Goal: Find specific page/section: Find specific page/section

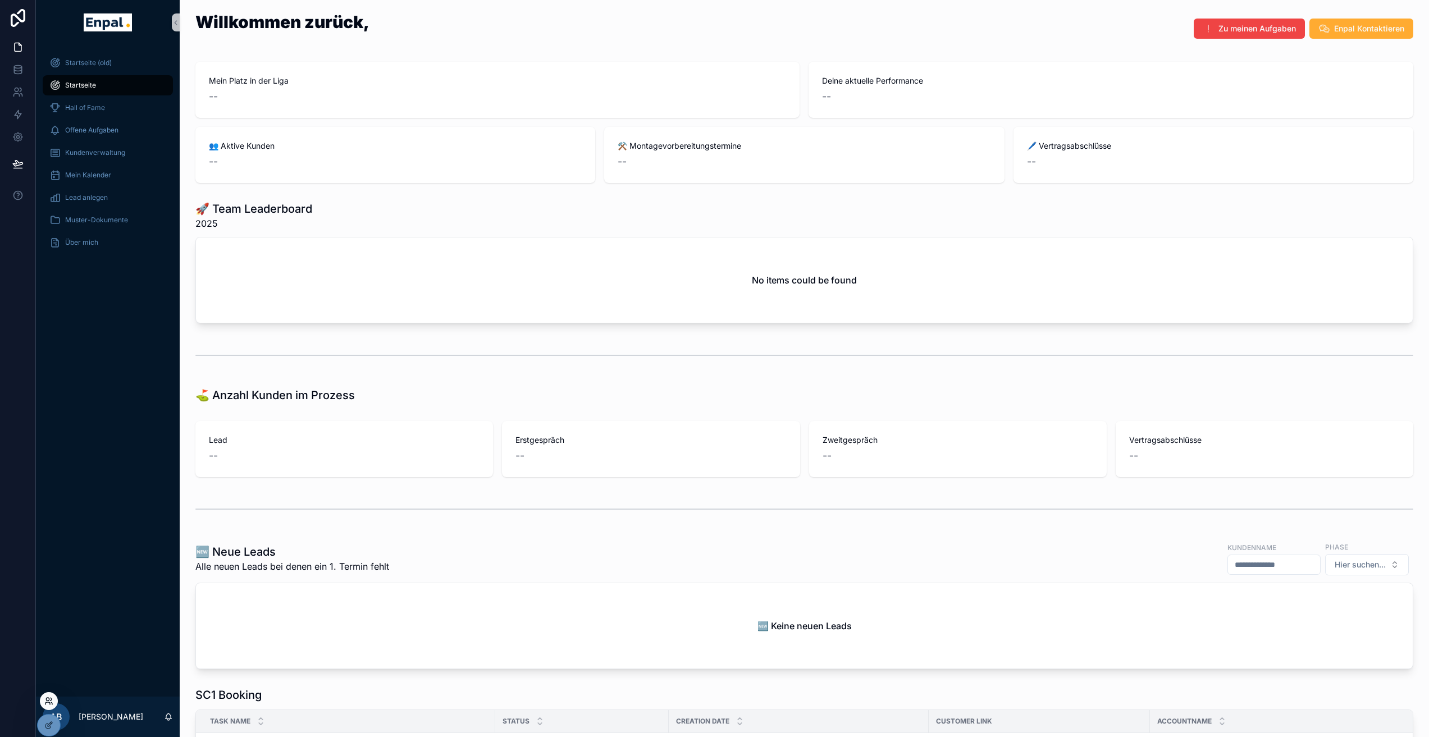
click at [48, 702] on icon at bounding box center [48, 701] width 9 height 9
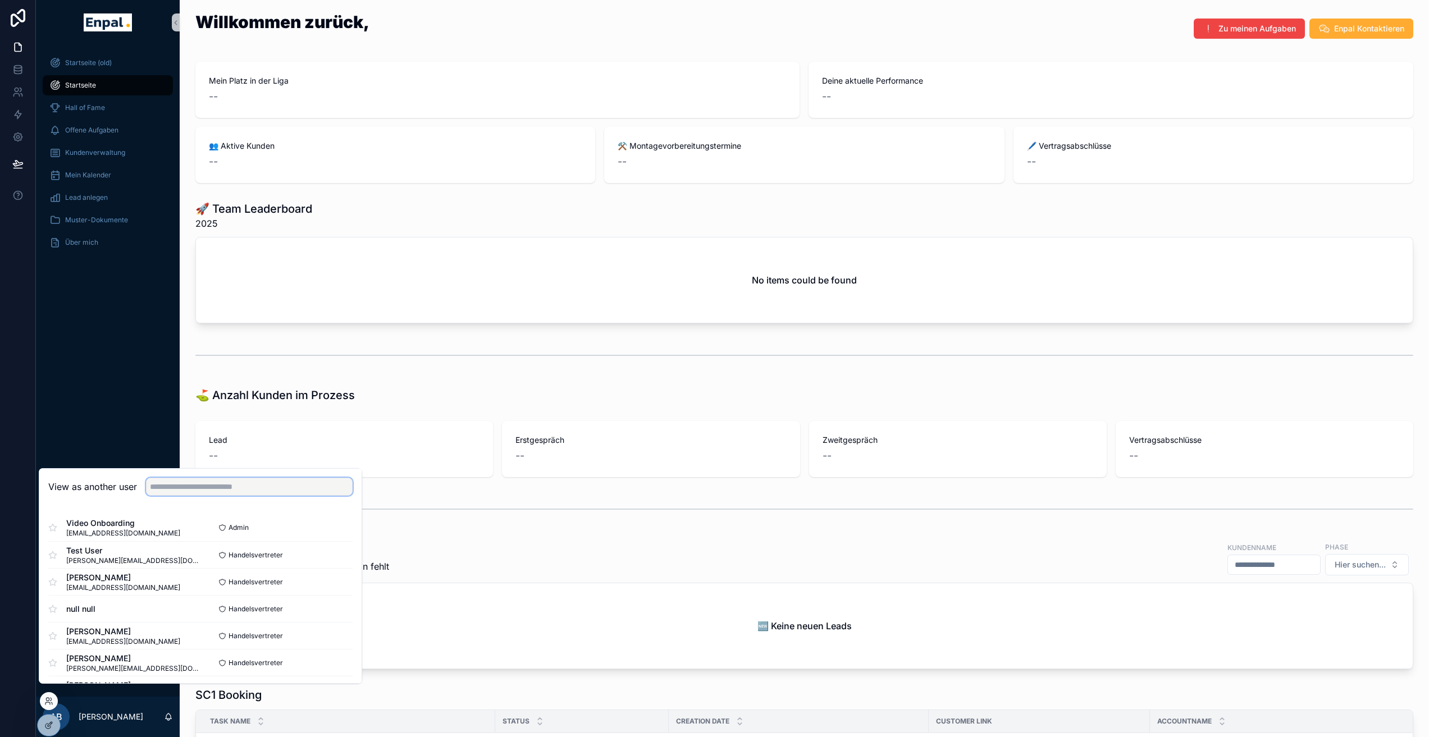
click at [176, 494] on input "text" at bounding box center [249, 487] width 207 height 18
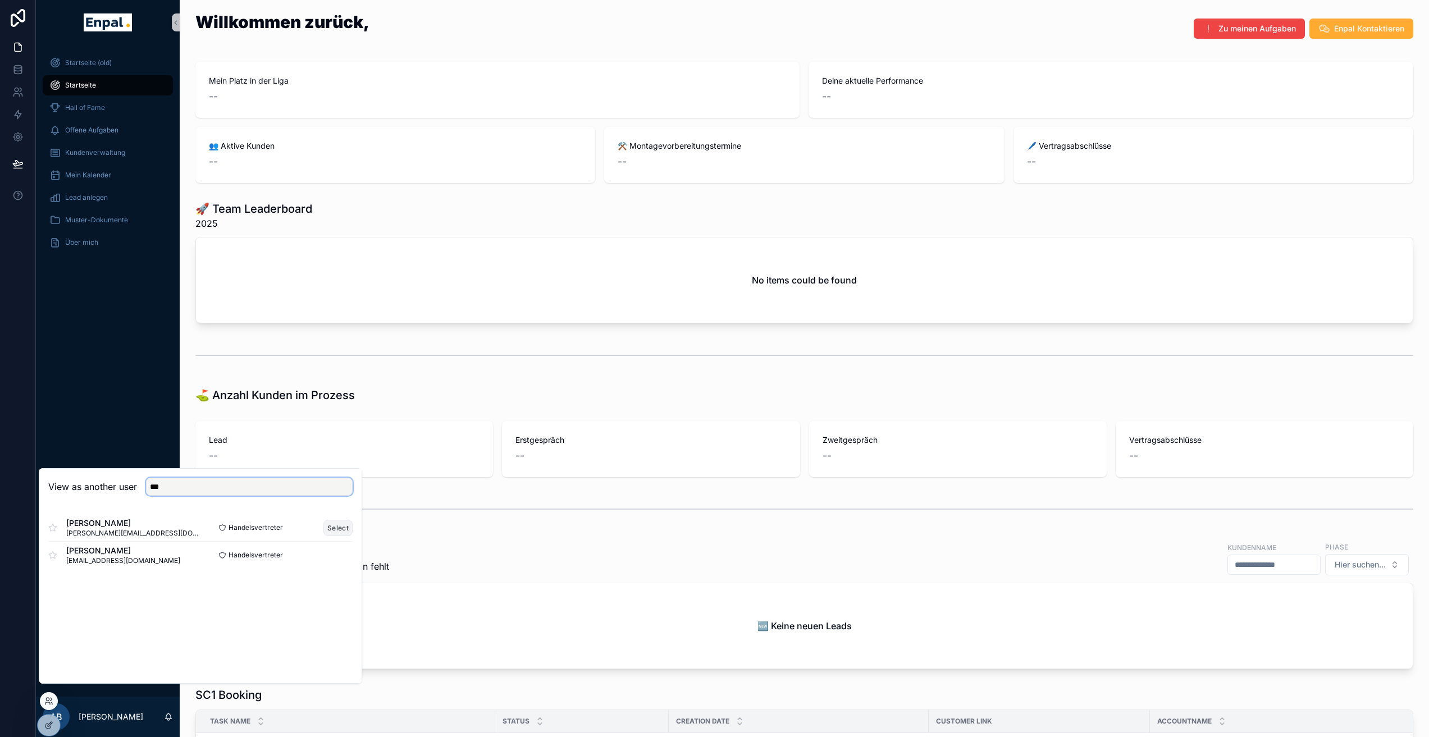
type input "***"
click at [331, 532] on button "Select" at bounding box center [337, 528] width 29 height 16
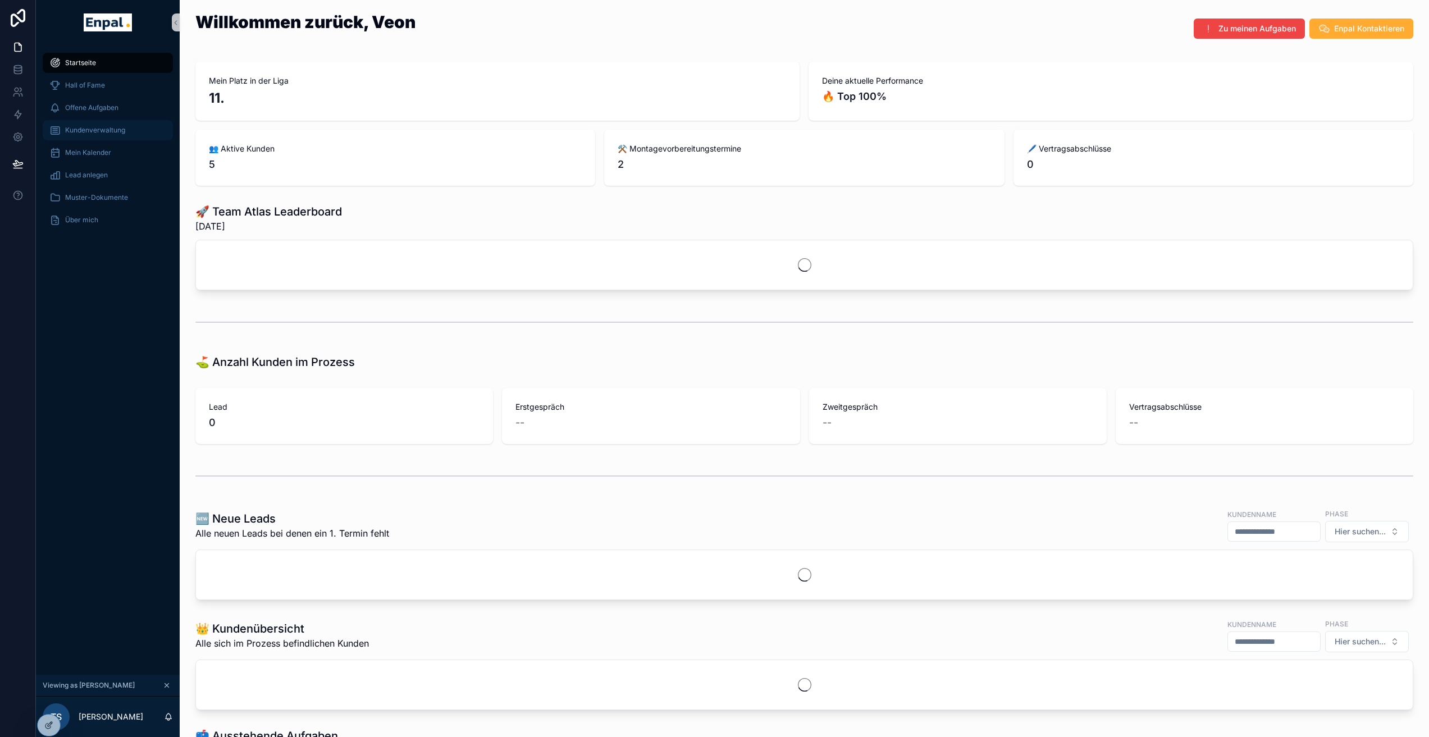
click at [97, 130] on span "Kundenverwaltung" at bounding box center [95, 130] width 60 height 9
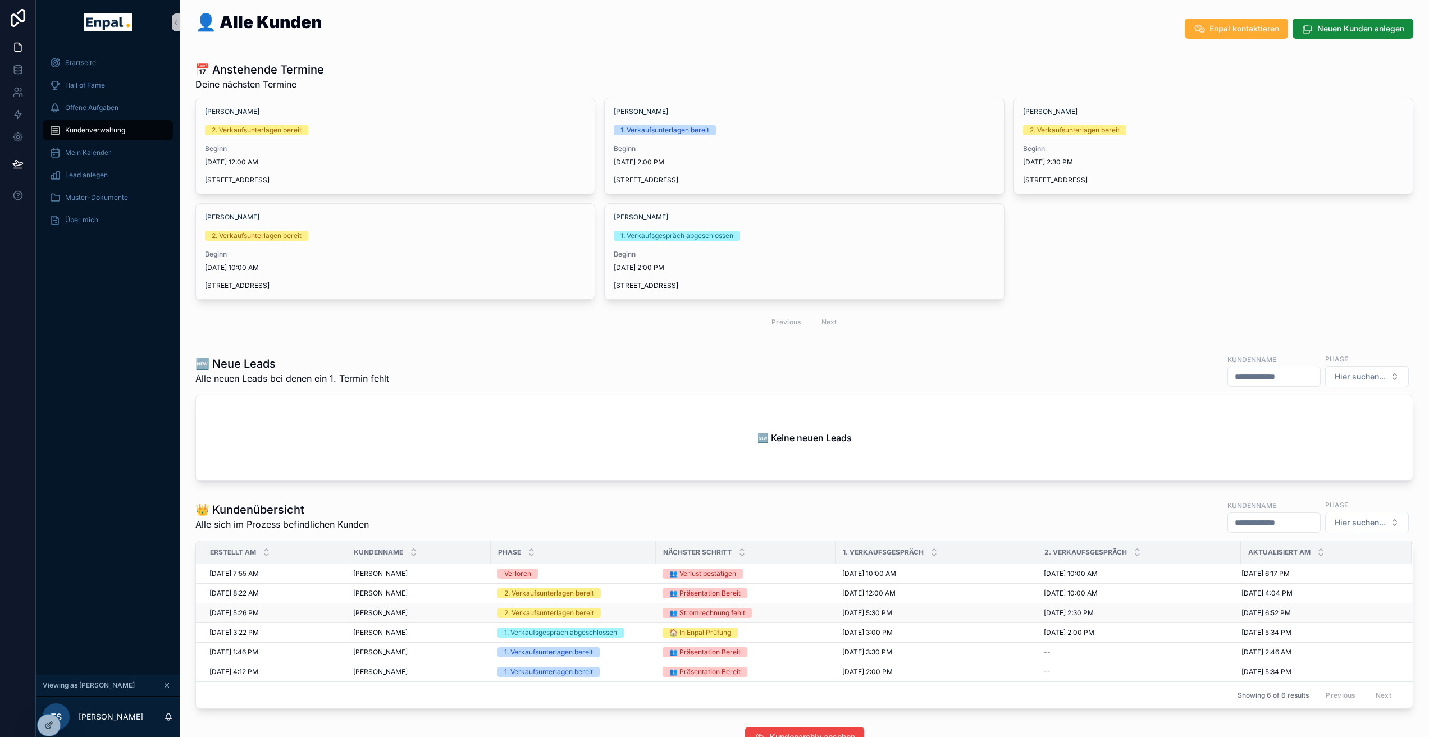
click at [363, 615] on span "[PERSON_NAME]" at bounding box center [380, 613] width 54 height 9
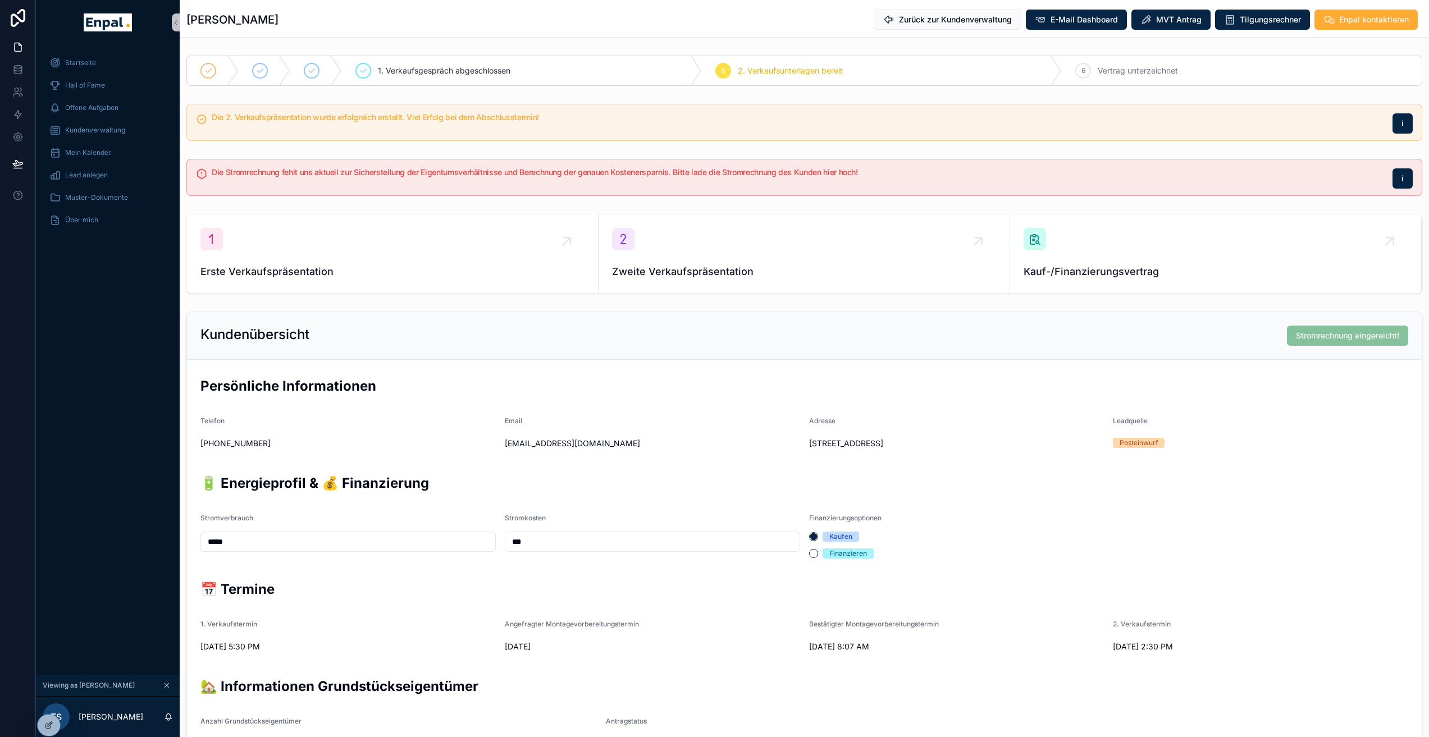
click at [1301, 344] on div "Stromrechnung eingereicht!" at bounding box center [1347, 336] width 121 height 20
